Goal: Information Seeking & Learning: Learn about a topic

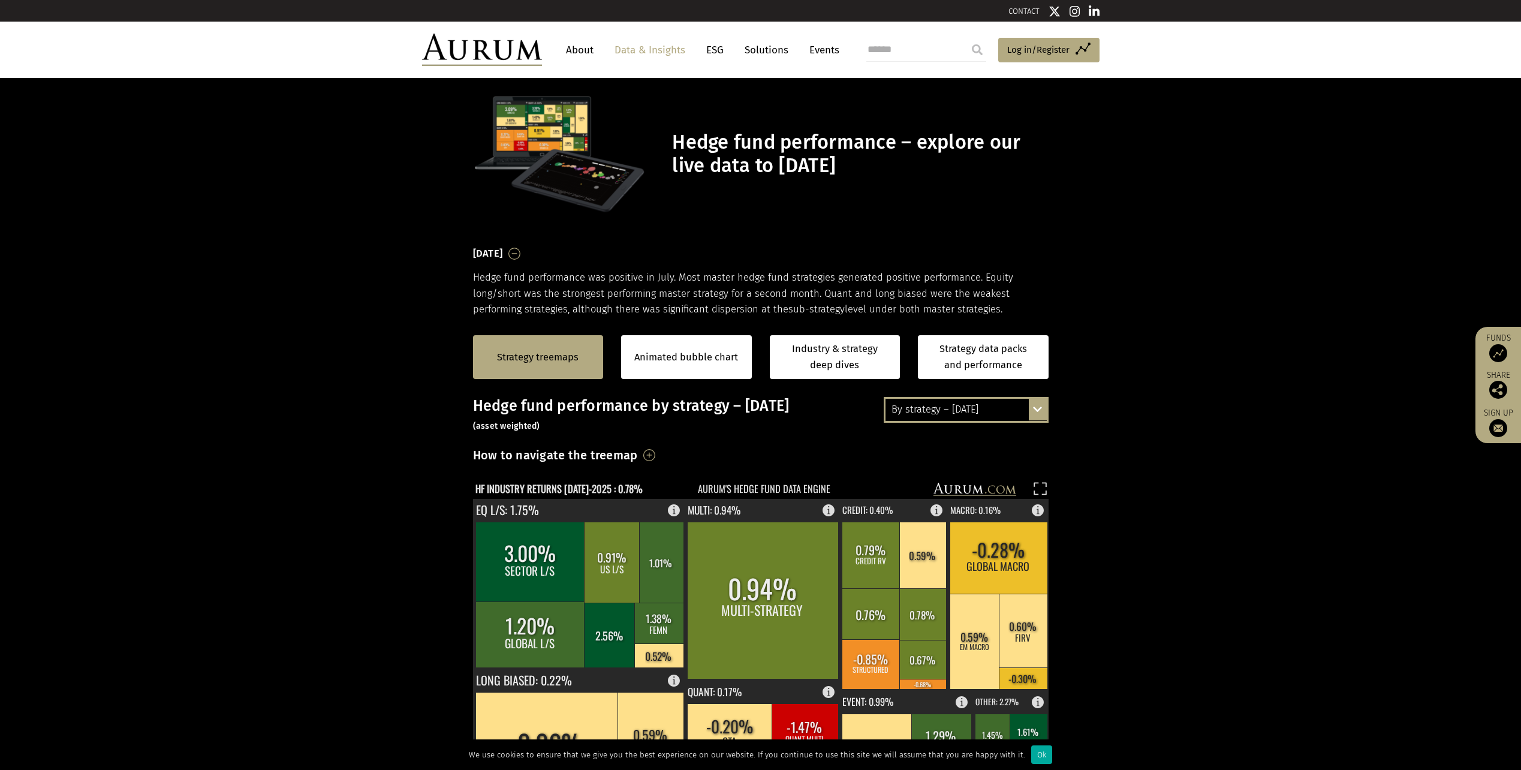
click at [1036, 411] on div "By strategy – [DATE] By strategy – [DATE] By strategy – year to date 2016 – [DA…" at bounding box center [966, 409] width 165 height 25
click at [988, 453] on div "By strategy – year to date" at bounding box center [965, 453] width 161 height 22
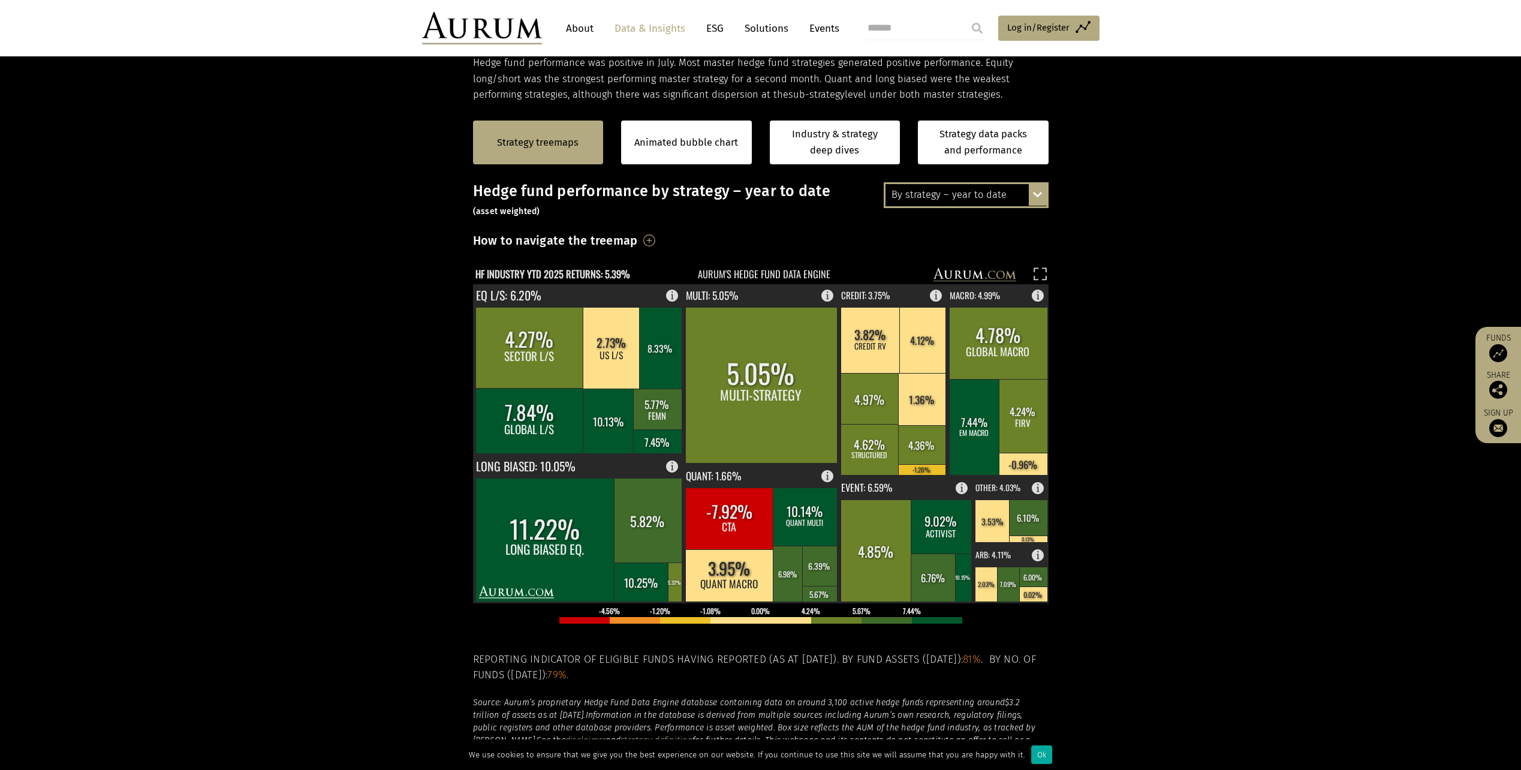
scroll to position [180, 0]
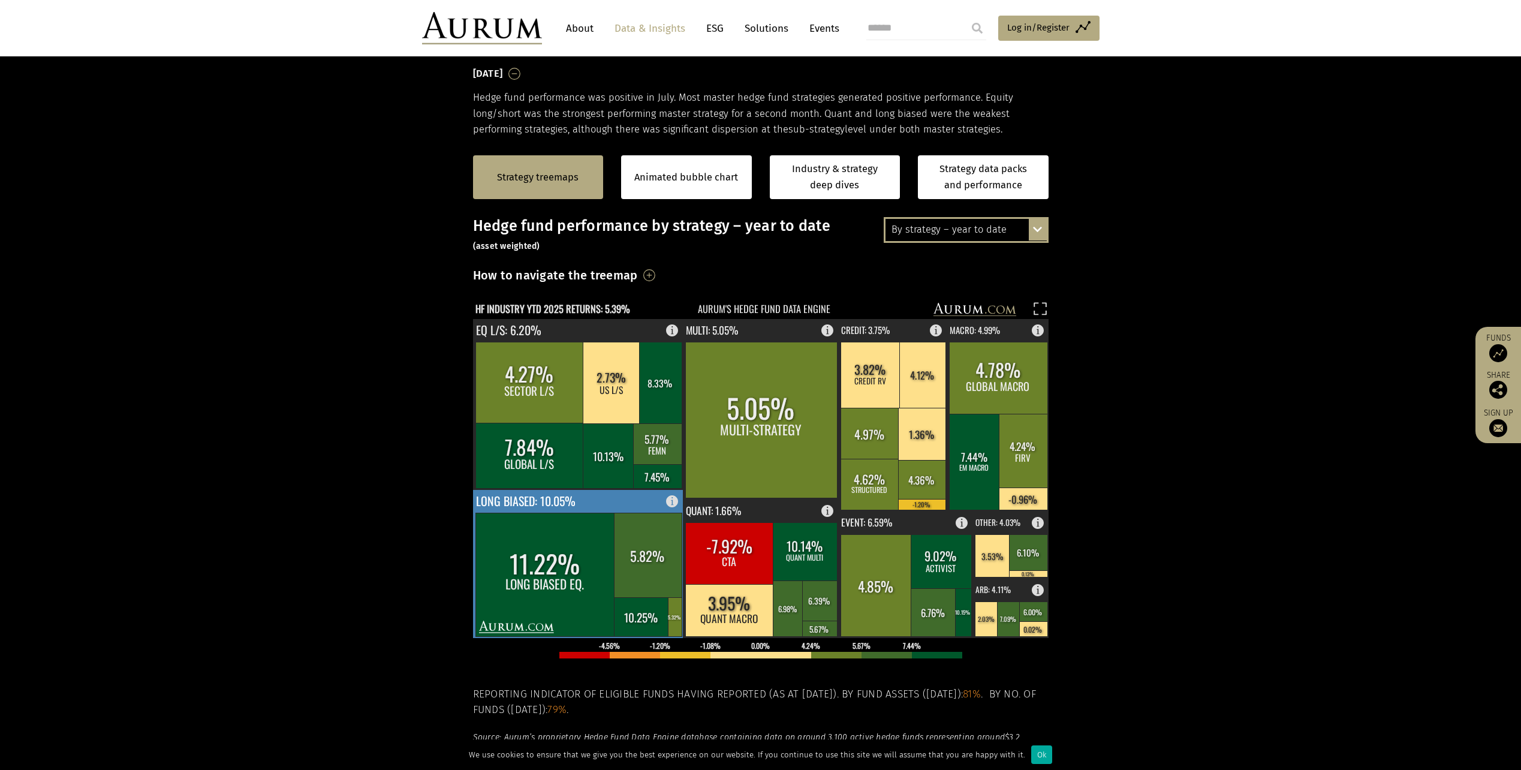
click at [562, 559] on rect at bounding box center [545, 574] width 140 height 123
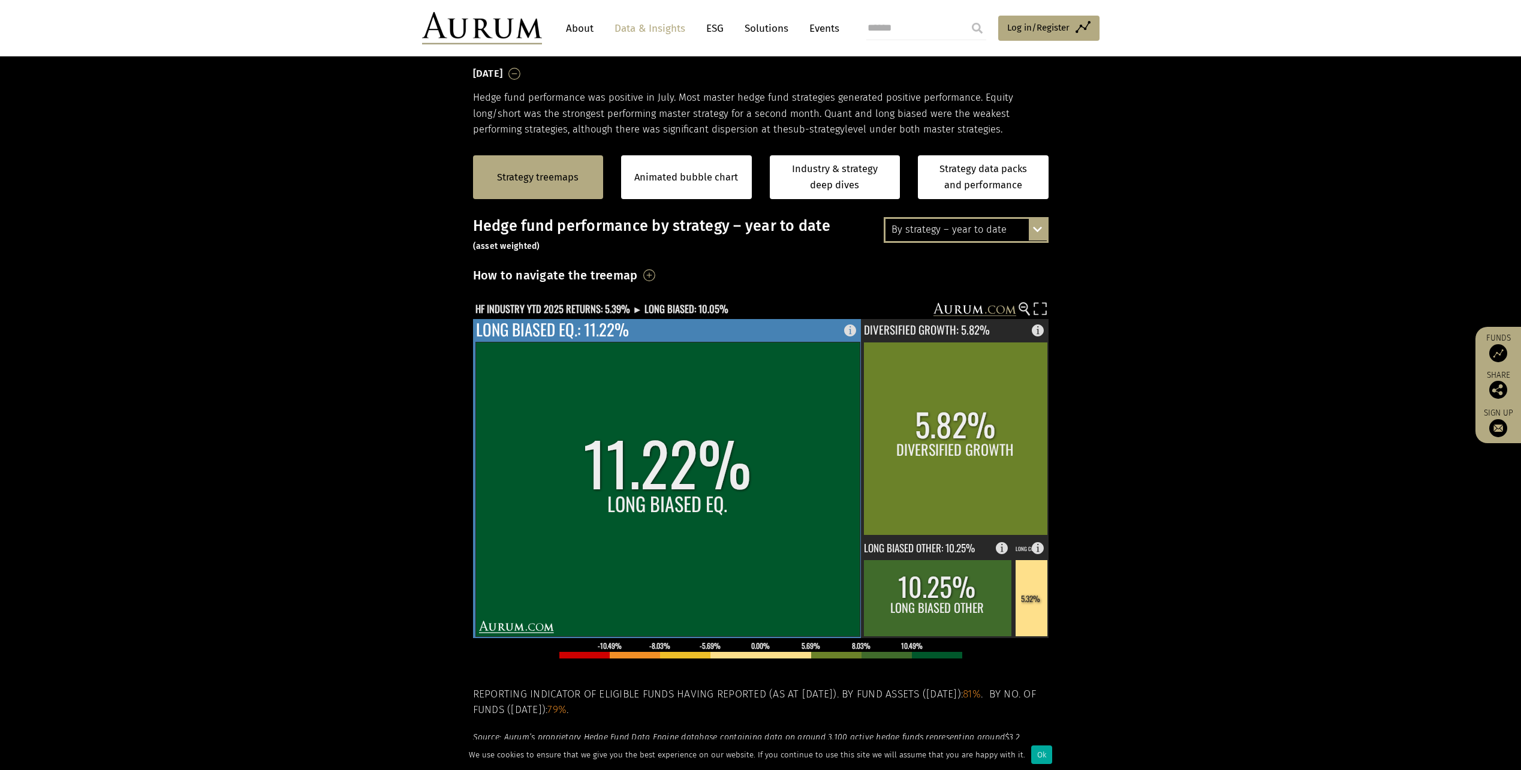
click at [665, 510] on rect at bounding box center [667, 489] width 384 height 294
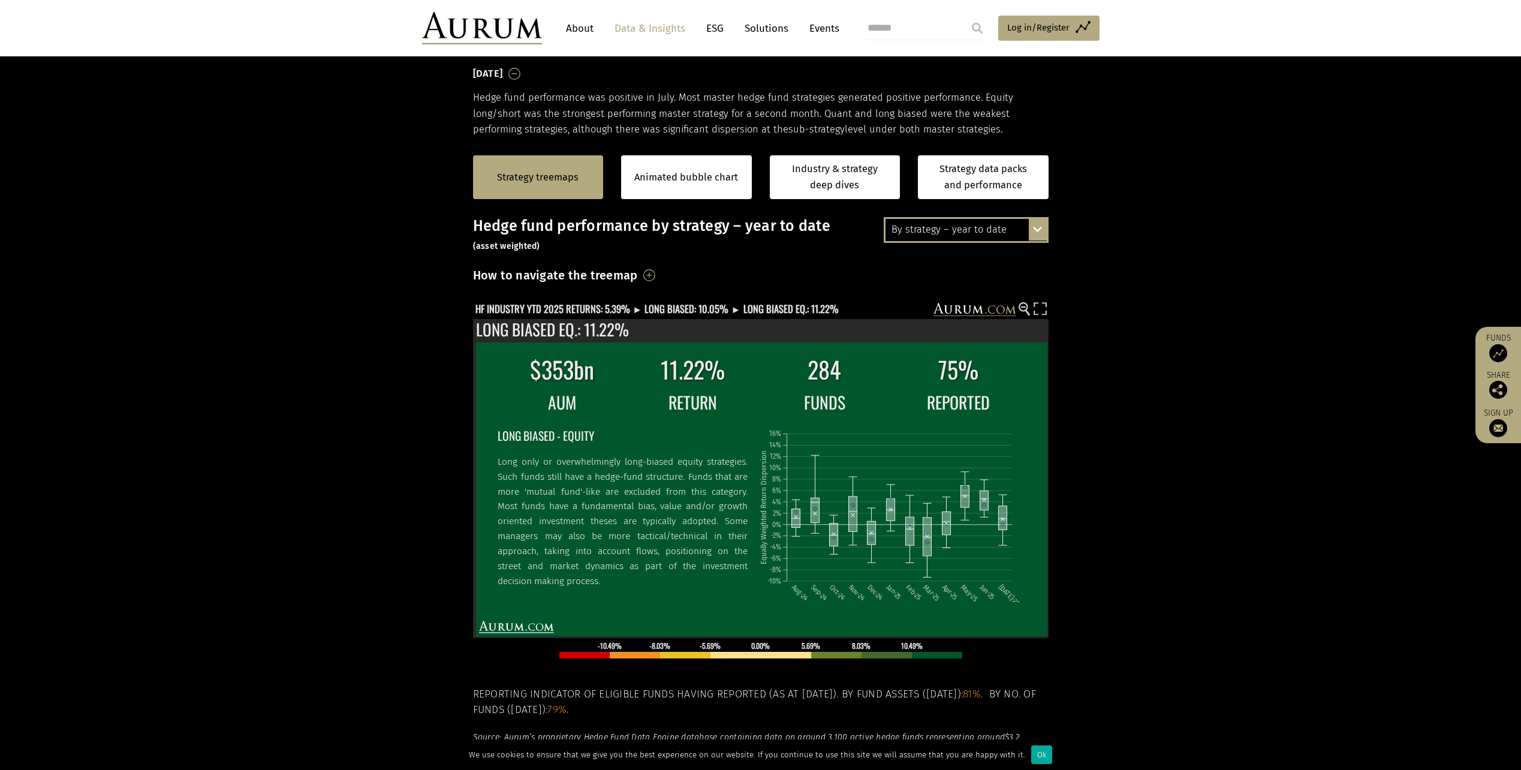
click at [1099, 352] on section "Strategy treemaps Animated bubble chart Industry & strategy deep dives Strategy…" at bounding box center [760, 511] width 1521 height 749
click at [1205, 554] on section "Strategy treemaps Animated bubble chart Industry & strategy deep dives Strategy…" at bounding box center [760, 511] width 1521 height 749
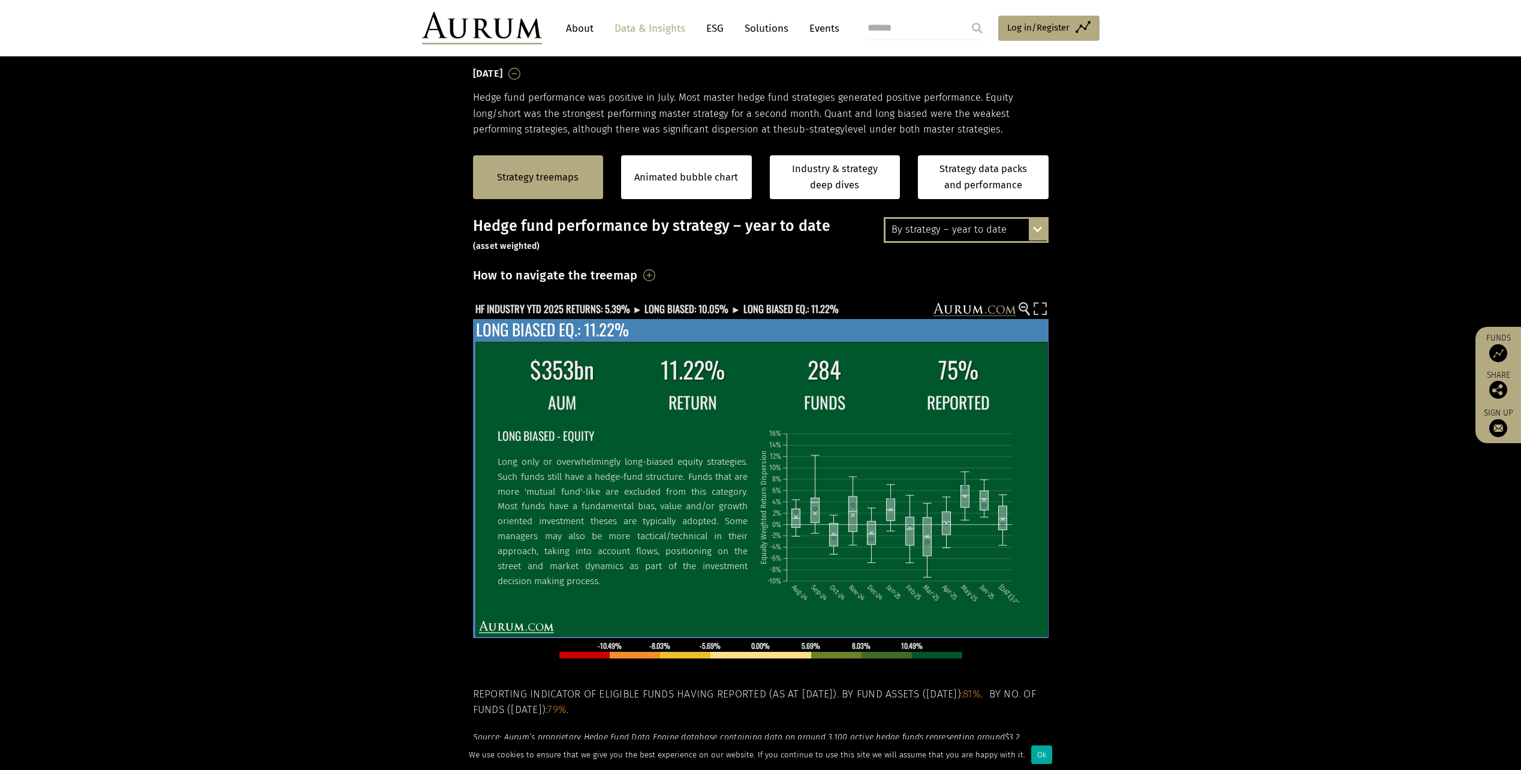
click at [929, 480] on icon "Aug-24 Sep-24 Oct-24 Nov-24 Dec-24 Jan-25 Feb-25 Mar-25 Apr-25 May-25 Jun-25 [D…" at bounding box center [891, 509] width 265 height 183
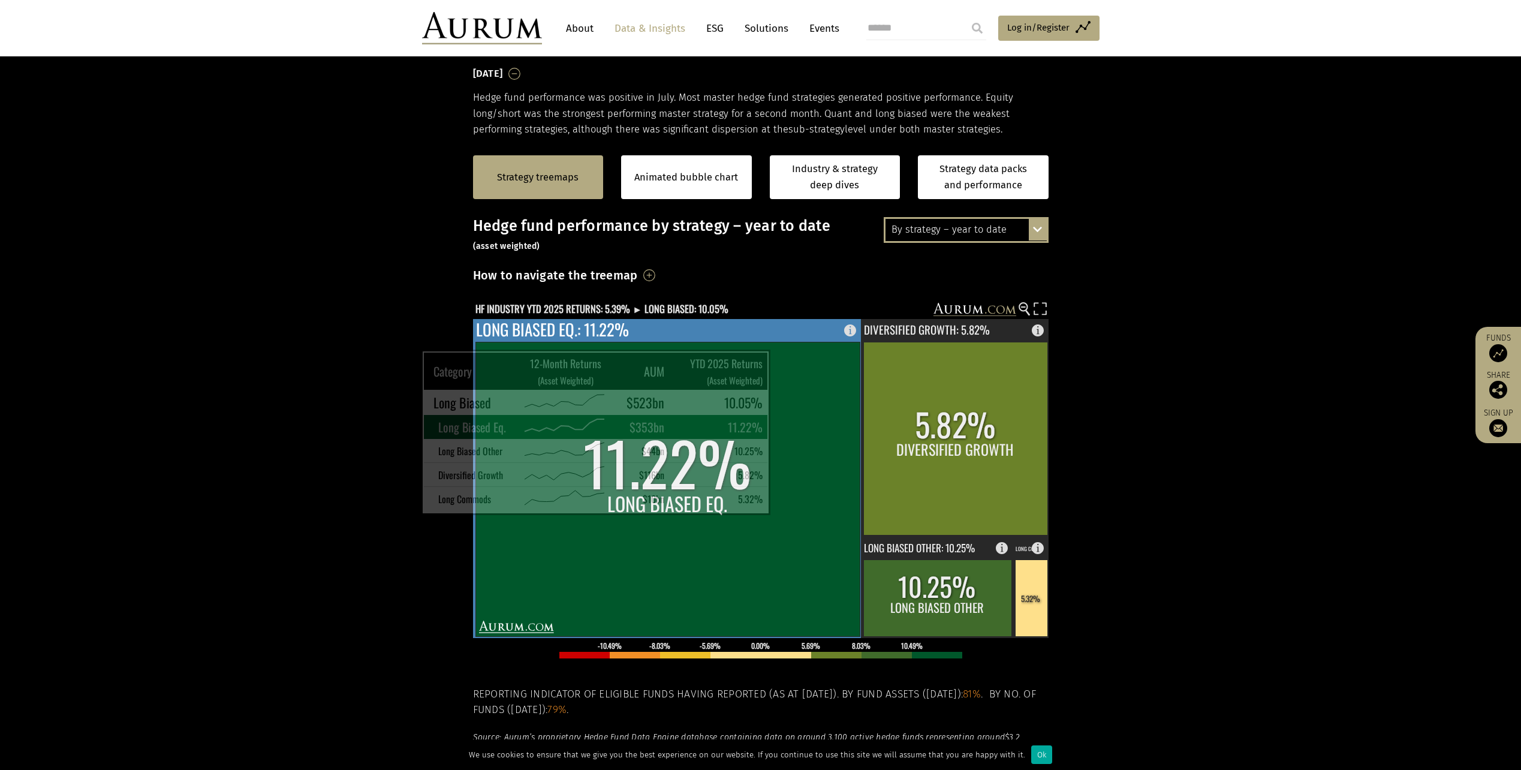
click at [768, 498] on rect at bounding box center [667, 489] width 384 height 294
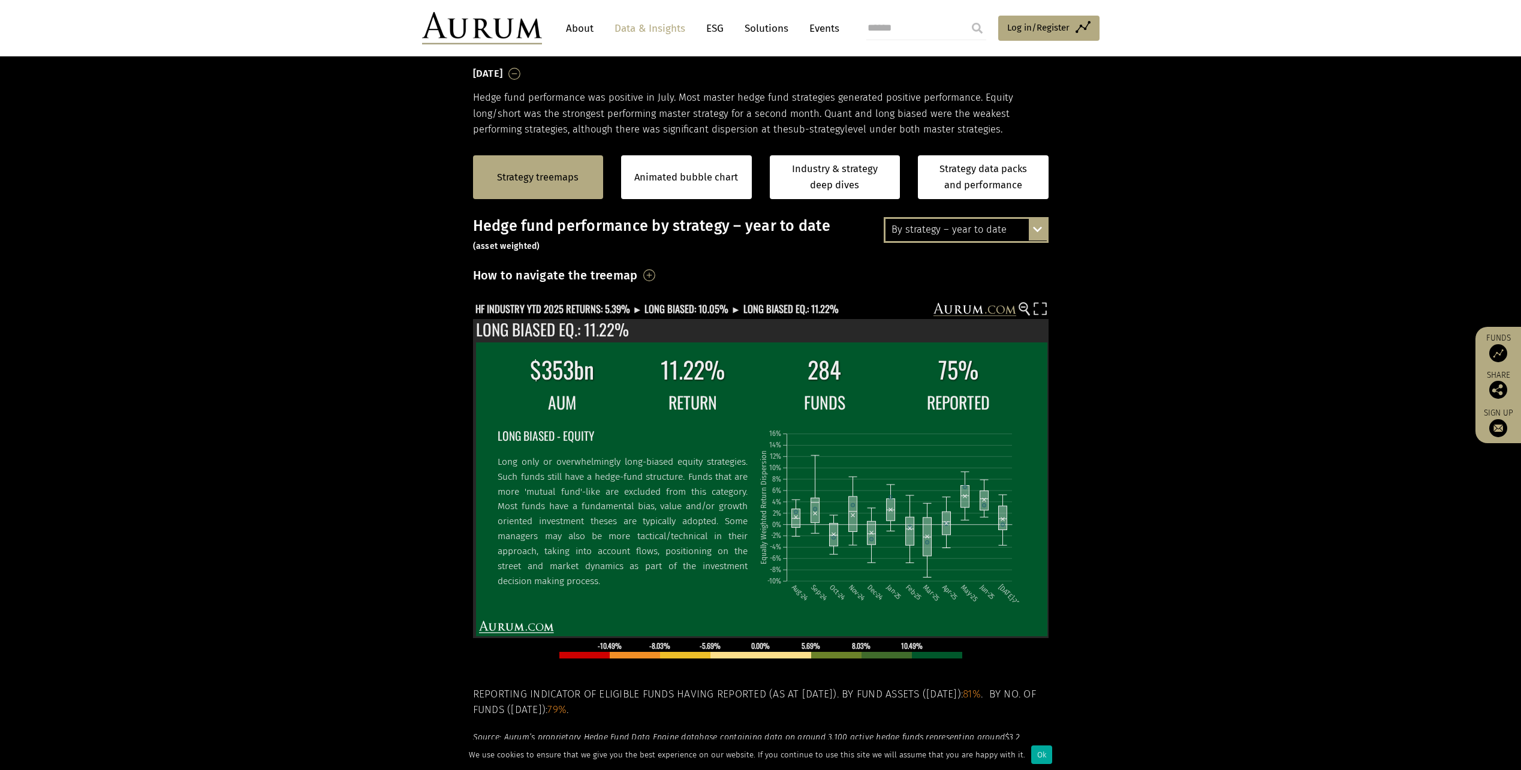
click at [1122, 468] on section "Strategy treemaps Animated bubble chart Industry & strategy deep dives Strategy…" at bounding box center [760, 511] width 1521 height 749
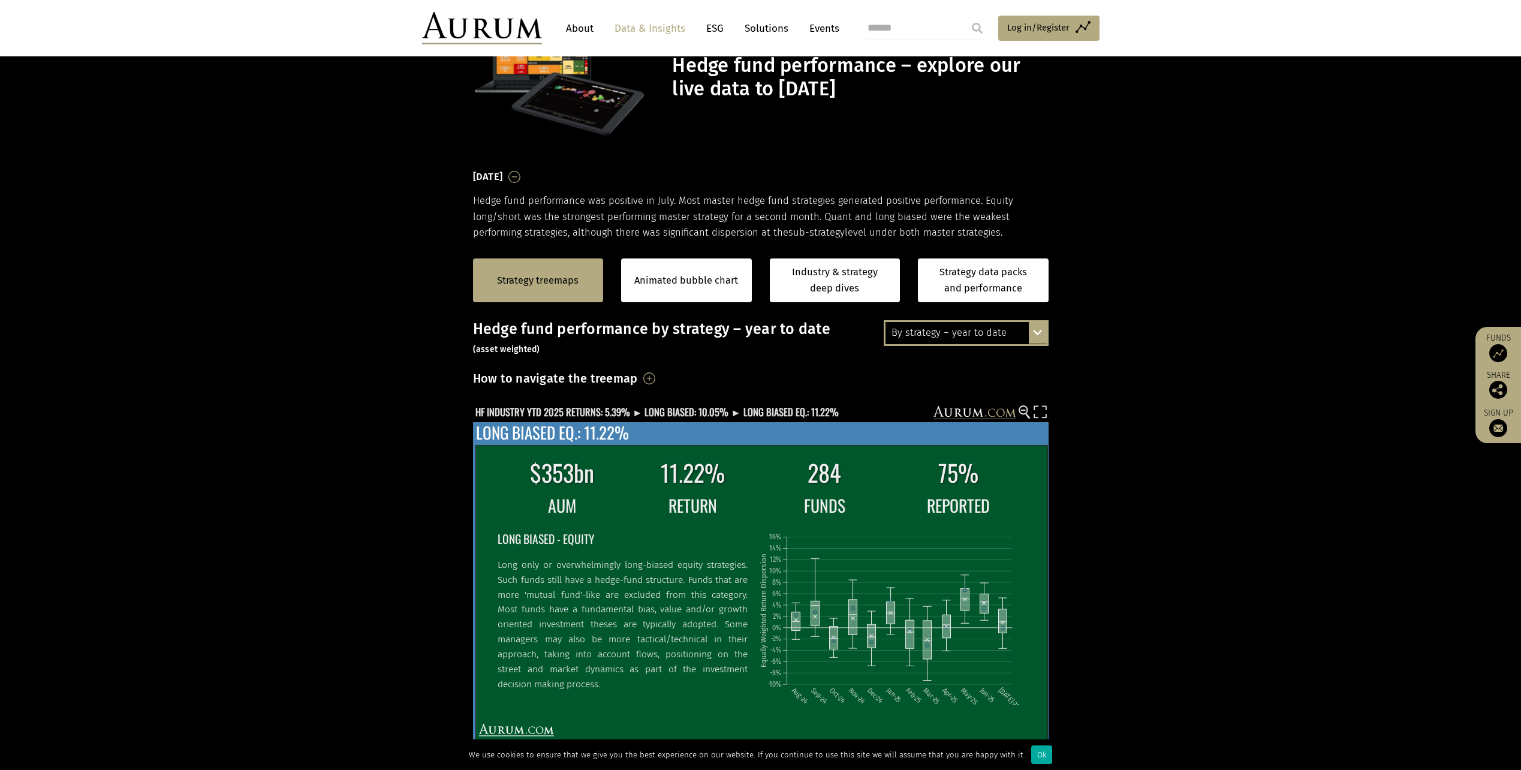
scroll to position [0, 0]
